Goal: Information Seeking & Learning: Learn about a topic

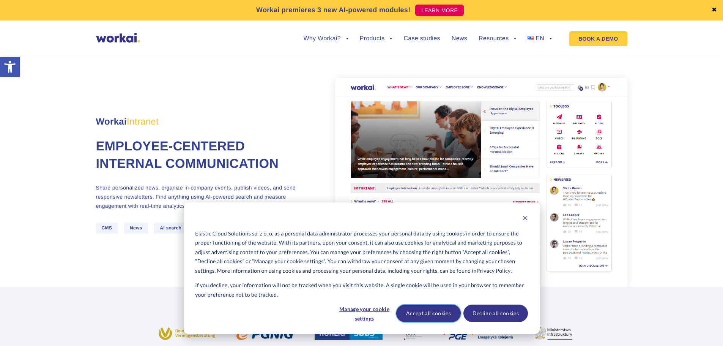
click at [414, 312] on button "Accept all cookies" at bounding box center [428, 312] width 65 height 17
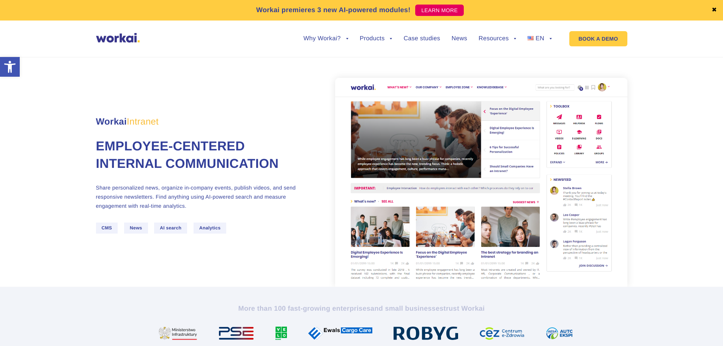
click at [120, 39] on img at bounding box center [118, 37] width 44 height 9
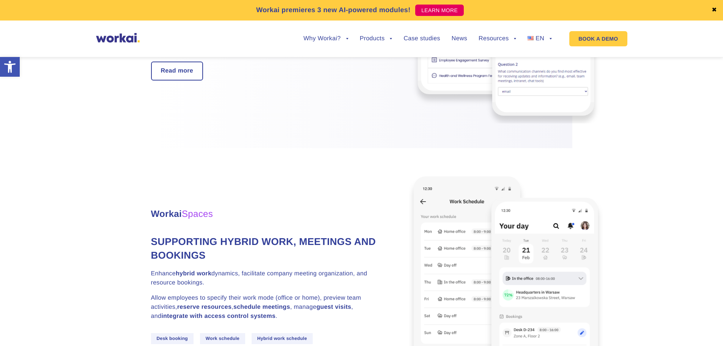
scroll to position [1860, 0]
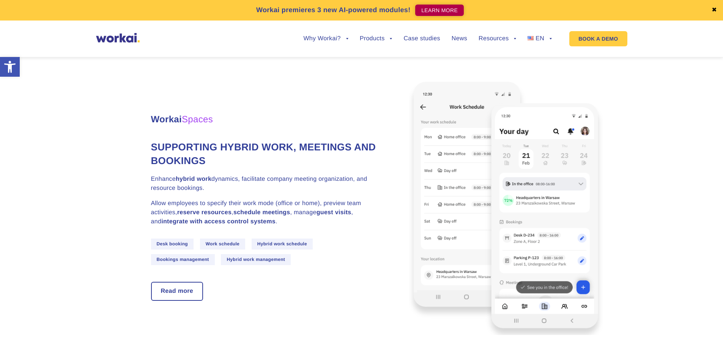
click at [433, 10] on link "LEARN MORE" at bounding box center [439, 10] width 49 height 11
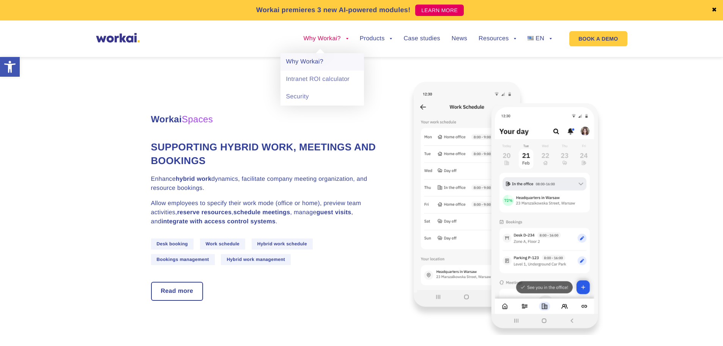
click at [318, 65] on link "Why Workai?" at bounding box center [322, 61] width 84 height 17
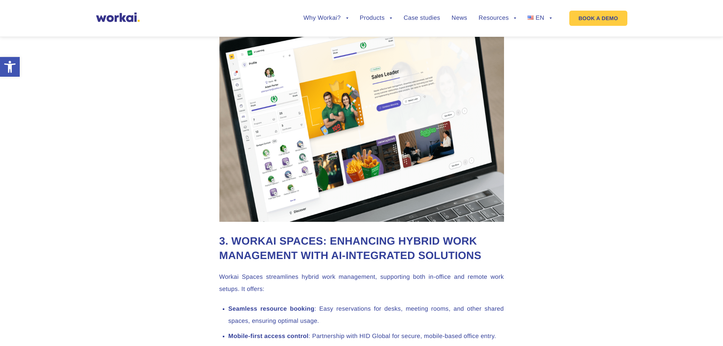
scroll to position [1328, 0]
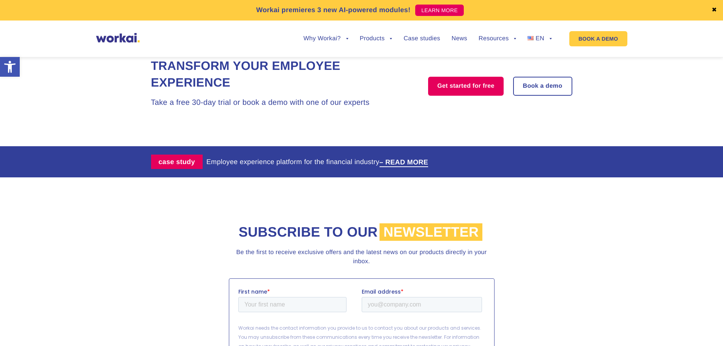
scroll to position [1431, 0]
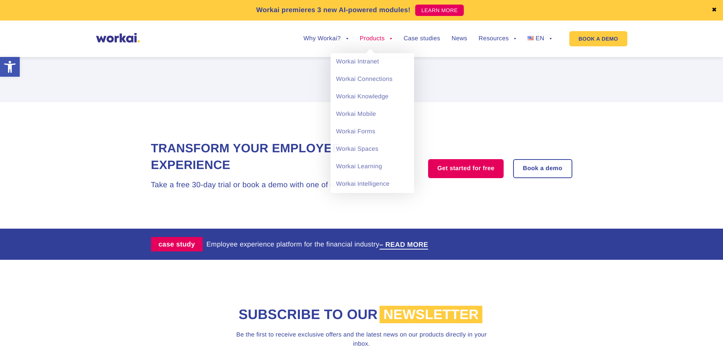
click at [384, 41] on link "Products" at bounding box center [376, 39] width 33 height 6
click at [375, 60] on link "Workai Intranet" at bounding box center [373, 61] width 84 height 17
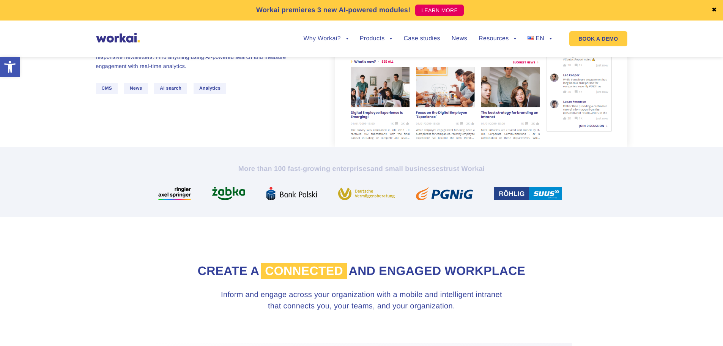
scroll to position [152, 0]
